Goal: Information Seeking & Learning: Learn about a topic

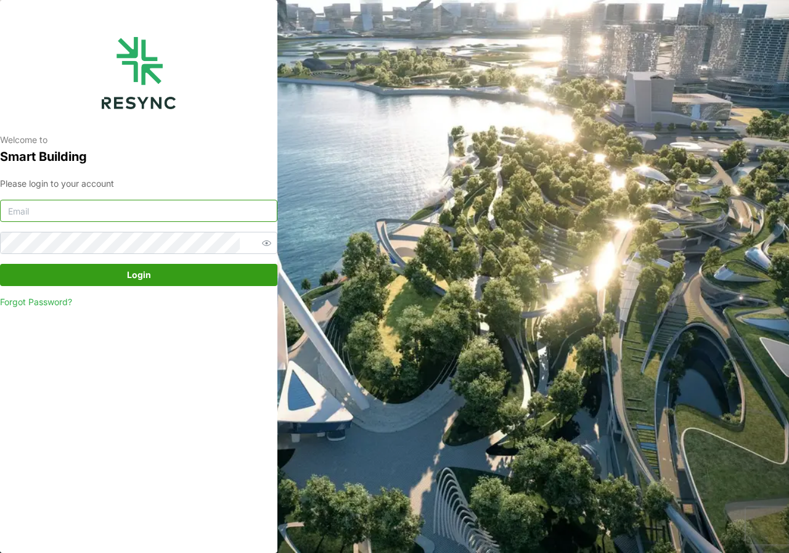
type input "adm.tech@th.knightfrank.com"
click at [136, 274] on span "Login" at bounding box center [139, 274] width 24 height 21
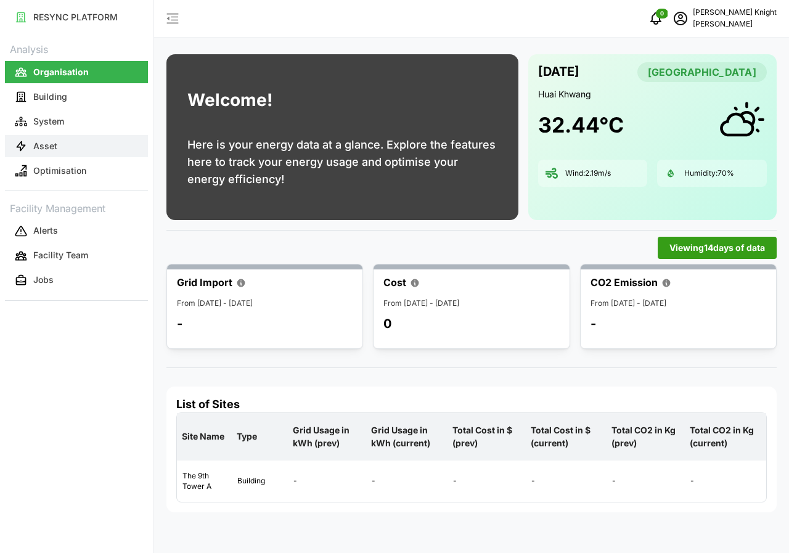
click at [48, 143] on p "Asset" at bounding box center [45, 146] width 24 height 12
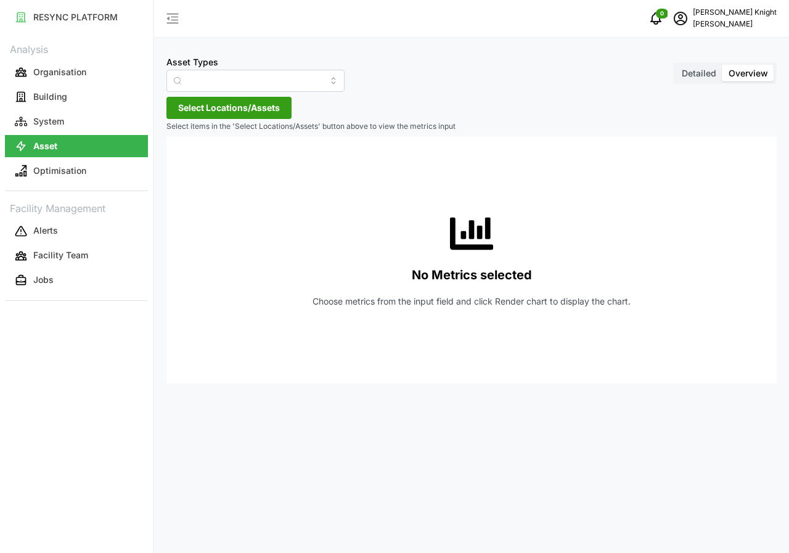
type input "Air Handling Unit"
click at [700, 76] on span "Detailed" at bounding box center [699, 73] width 35 height 10
click at [675, 65] on input "Detailed" at bounding box center [675, 65] width 0 height 0
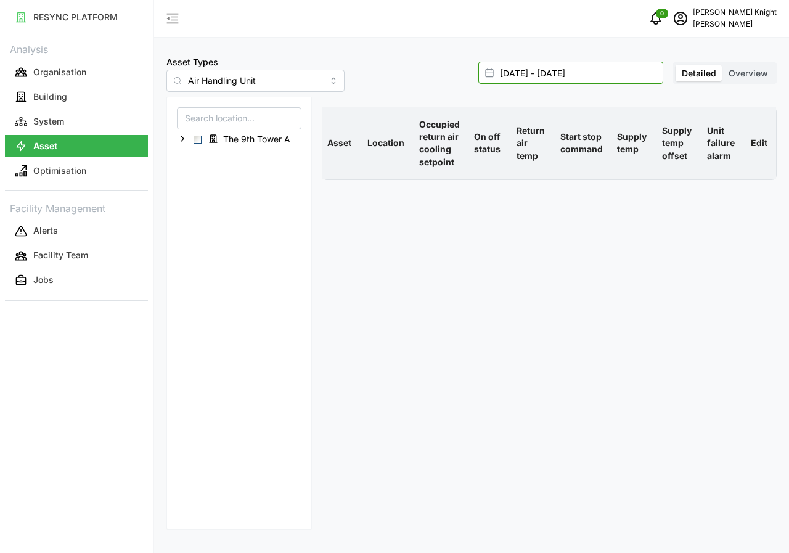
click at [543, 65] on input "[DATE] - [DATE]" at bounding box center [570, 73] width 185 height 22
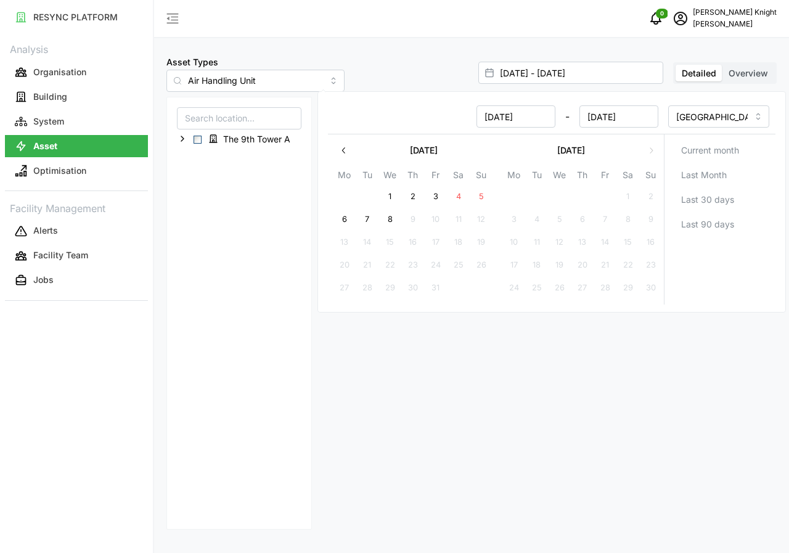
click at [391, 218] on button "8" at bounding box center [390, 219] width 22 height 22
type input "[DATE] - [DATE]"
type input "[DATE]"
click at [391, 218] on button "8" at bounding box center [390, 219] width 22 height 22
type input "[DATE] - [DATE]"
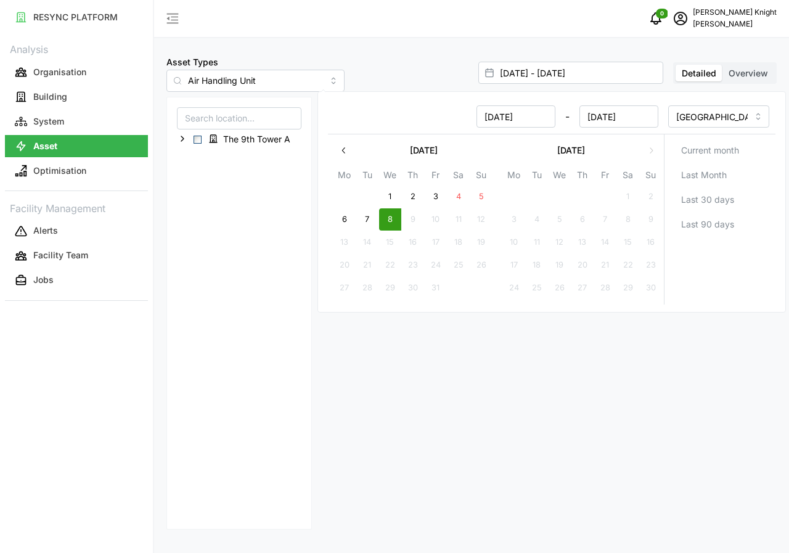
type input "[DATE]"
click at [391, 218] on button "8" at bounding box center [390, 219] width 22 height 22
click at [202, 364] on div "The 9th Tower A" at bounding box center [238, 313] width 145 height 433
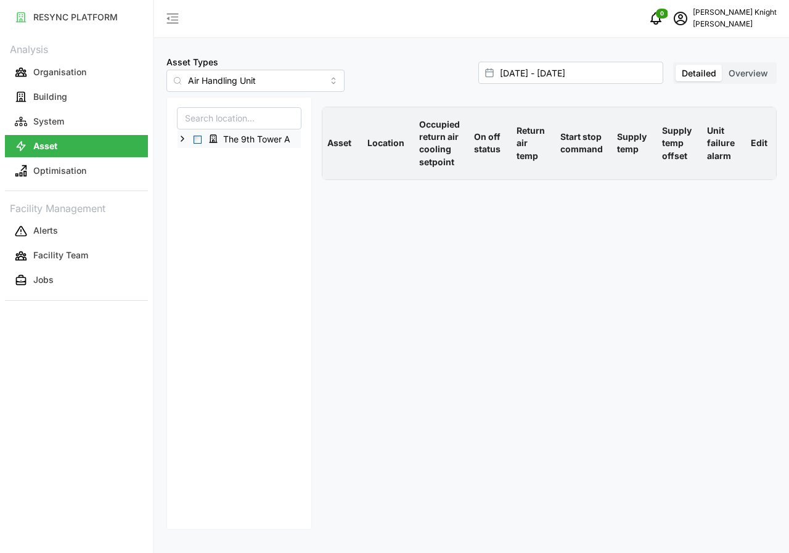
click at [192, 140] on div "The 9th Tower A" at bounding box center [239, 139] width 123 height 18
click at [194, 139] on span "Select The 9th Tower A" at bounding box center [198, 140] width 8 height 8
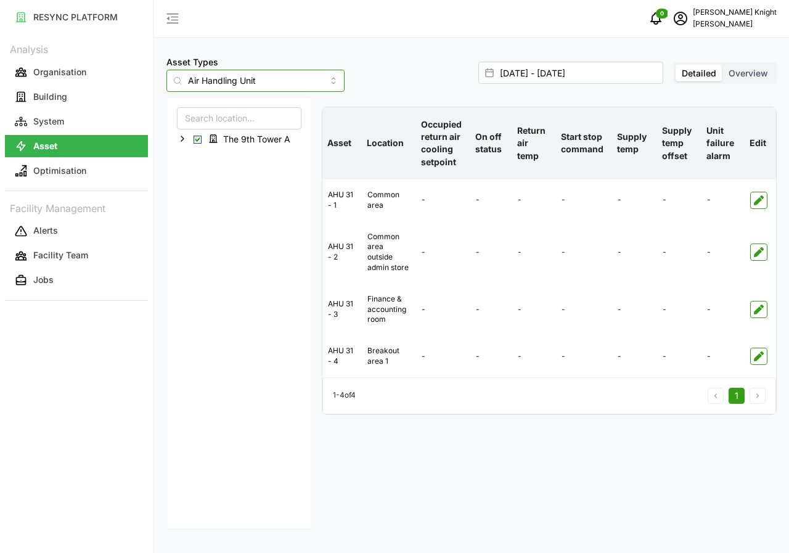
click at [303, 78] on input "Air Handling Unit" at bounding box center [255, 81] width 178 height 22
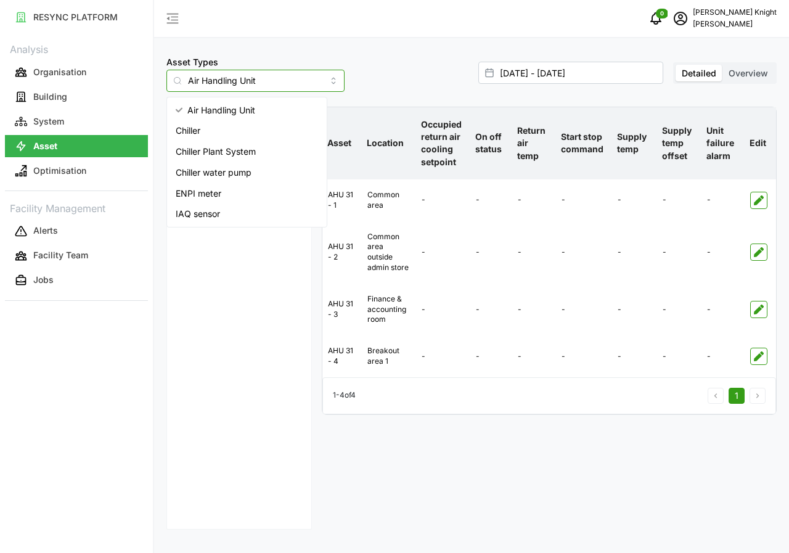
click at [203, 214] on span "IAQ sensor" at bounding box center [198, 214] width 44 height 14
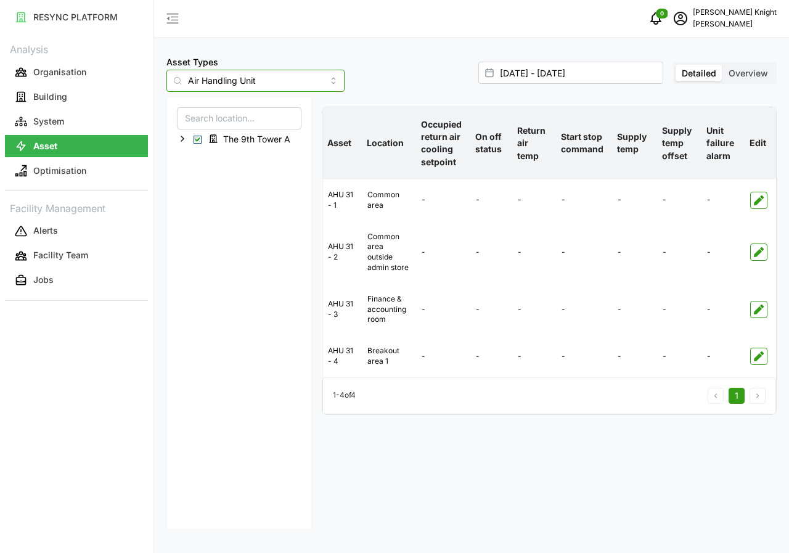
type input "IAQ sensor"
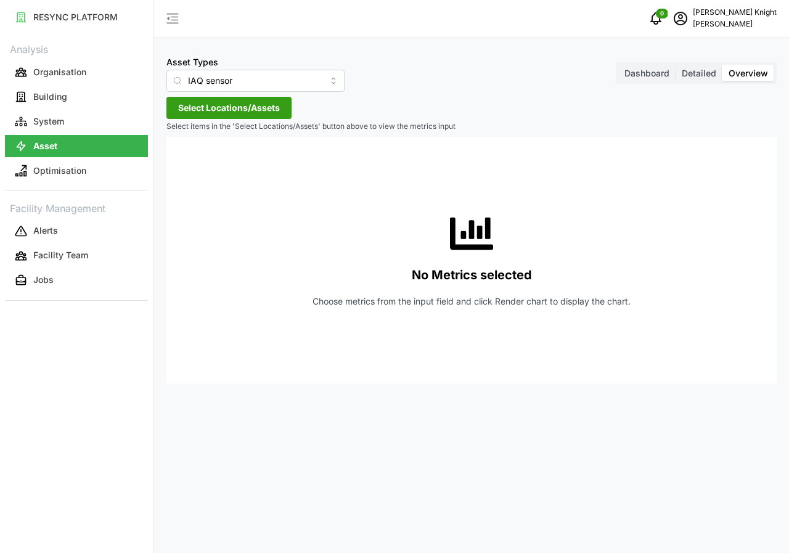
click at [701, 73] on span "Detailed" at bounding box center [699, 73] width 35 height 10
click at [675, 65] on input "Detailed" at bounding box center [675, 65] width 0 height 0
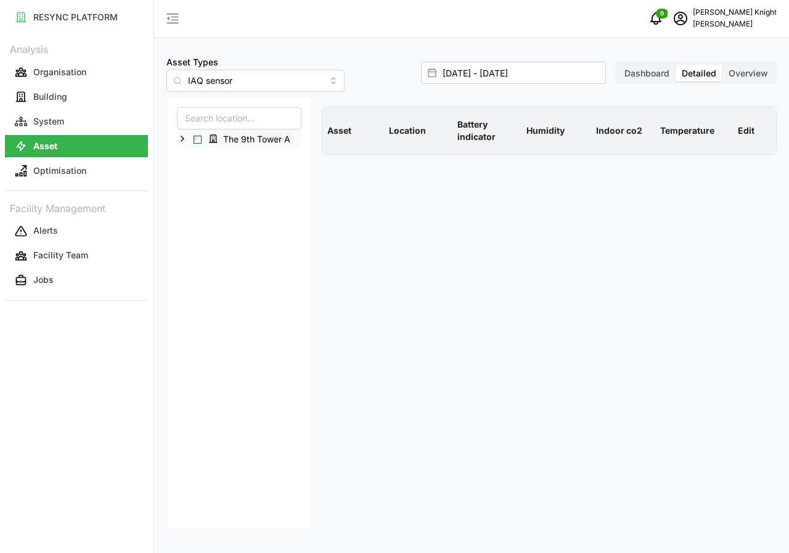
click at [202, 141] on div "The 9th Tower A" at bounding box center [239, 139] width 123 height 18
click at [200, 144] on div "The 9th Tower A" at bounding box center [239, 139] width 123 height 18
click at [198, 142] on span "Select The 9th Tower A" at bounding box center [198, 140] width 8 height 8
